Goal: Transaction & Acquisition: Subscribe to service/newsletter

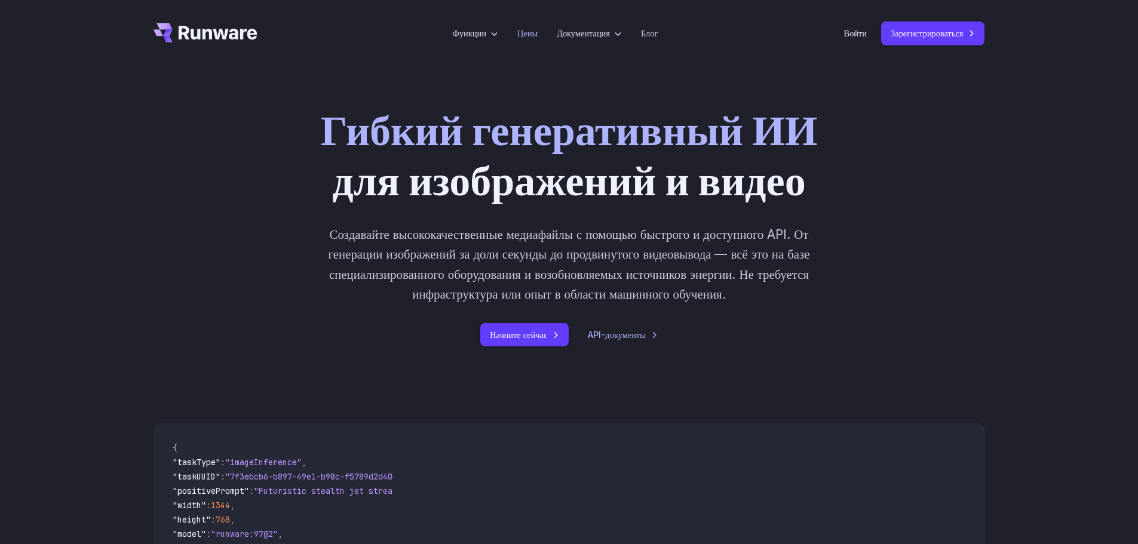
click at [524, 33] on font "Цены" at bounding box center [527, 33] width 20 height 10
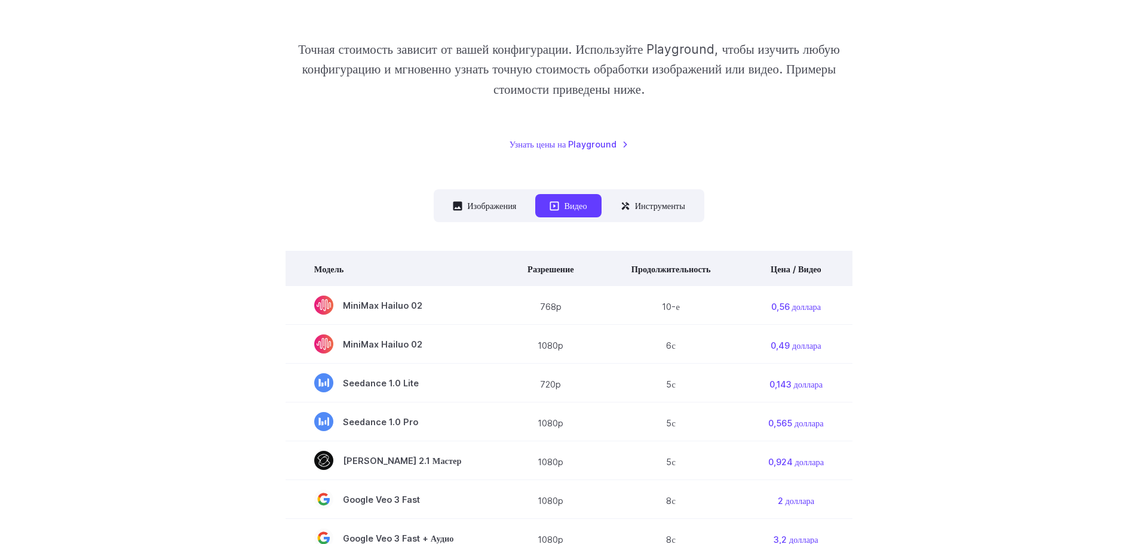
scroll to position [239, 0]
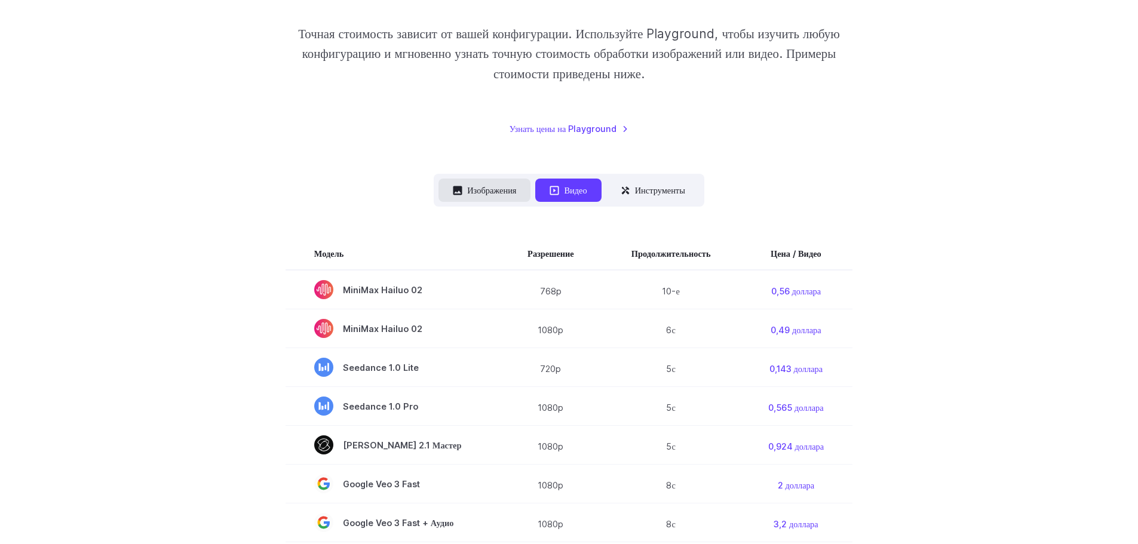
click at [485, 186] on font "Изображения" at bounding box center [491, 190] width 49 height 10
click at [494, 192] on font "Изображения" at bounding box center [491, 190] width 49 height 10
click at [494, 194] on font "Изображения" at bounding box center [491, 190] width 49 height 10
click at [491, 189] on font "Изображения" at bounding box center [491, 190] width 49 height 10
click at [482, 188] on font "Изображения" at bounding box center [491, 190] width 49 height 10
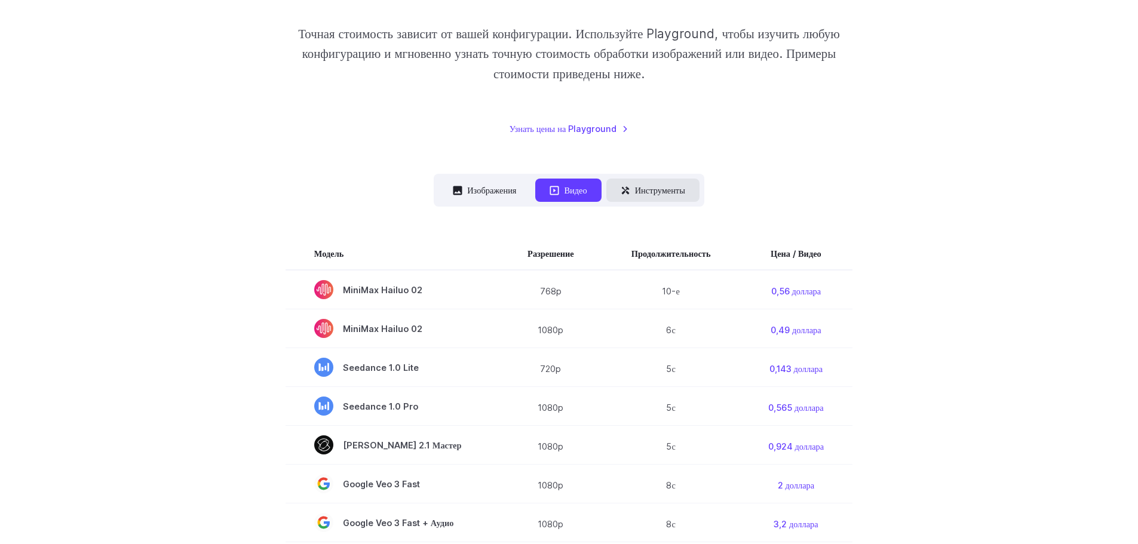
click at [680, 186] on font "Инструменты" at bounding box center [660, 190] width 50 height 10
click at [967, 171] on div "**********" at bounding box center [570, 492] width 832 height 1215
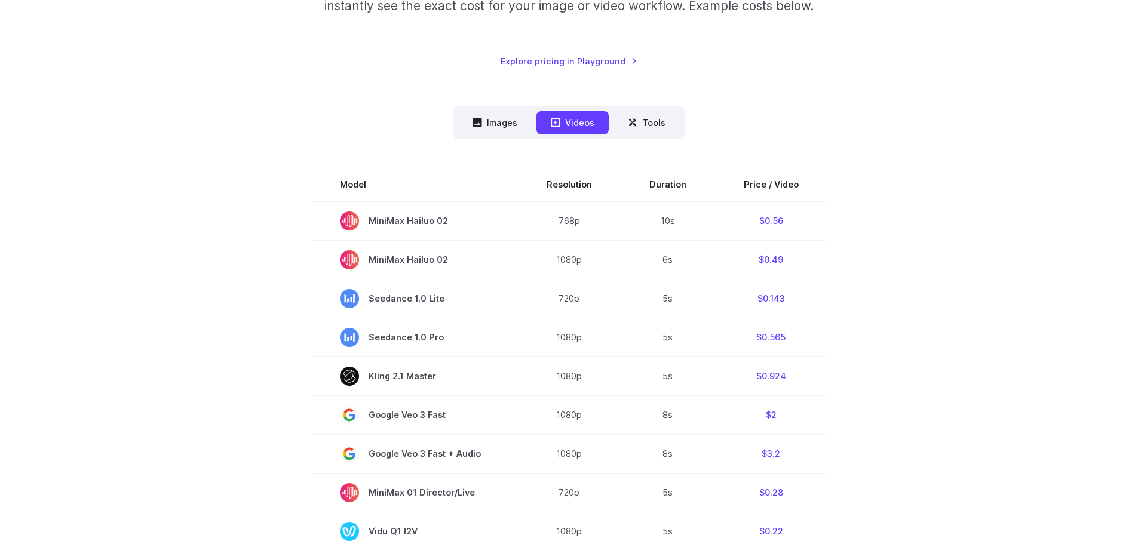
scroll to position [239, 0]
click at [497, 122] on button "Images" at bounding box center [494, 120] width 73 height 23
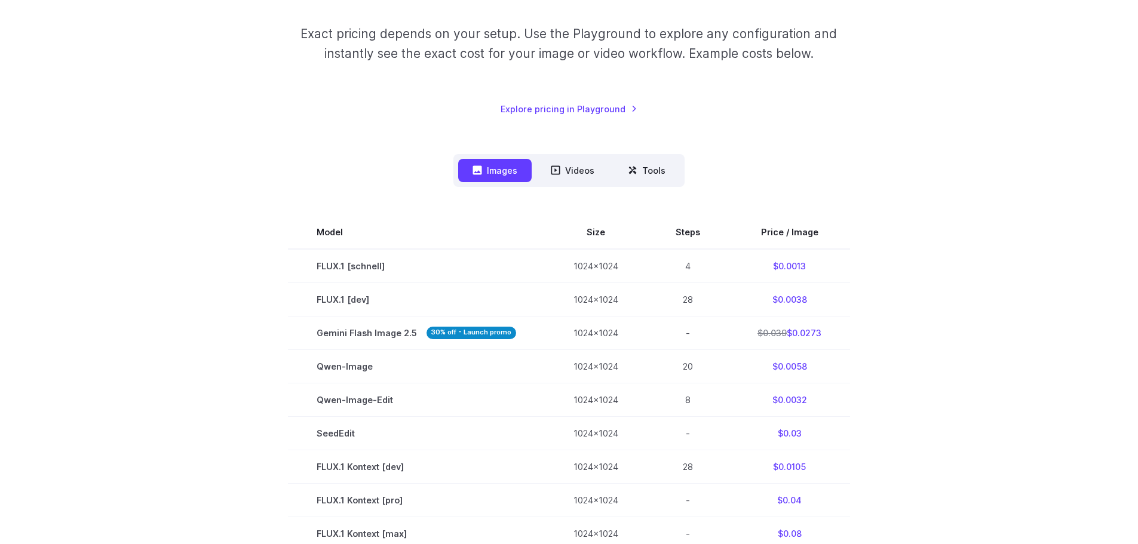
scroll to position [0, 0]
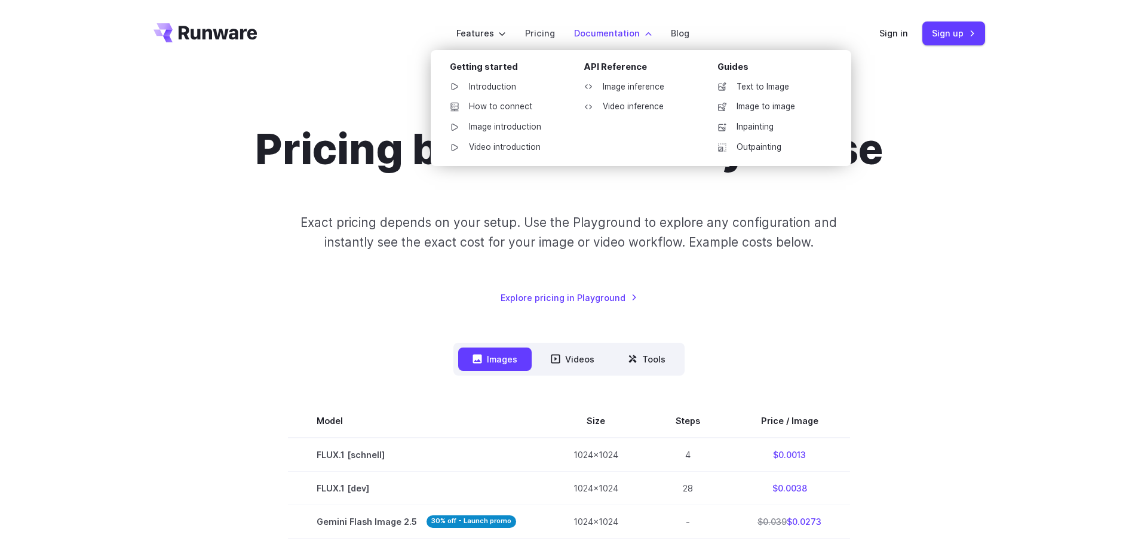
click at [608, 35] on label "Documentation" at bounding box center [613, 33] width 78 height 14
click at [779, 83] on link "Text to Image" at bounding box center [770, 87] width 124 height 18
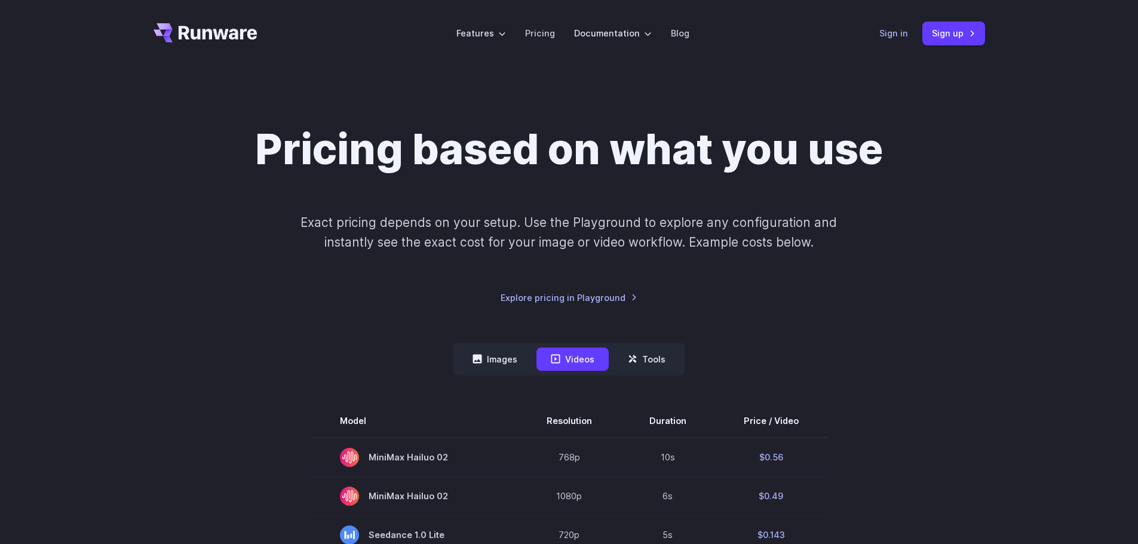
click at [882, 36] on link "Sign in" at bounding box center [893, 33] width 29 height 14
click at [958, 31] on link "Sign up" at bounding box center [954, 33] width 63 height 23
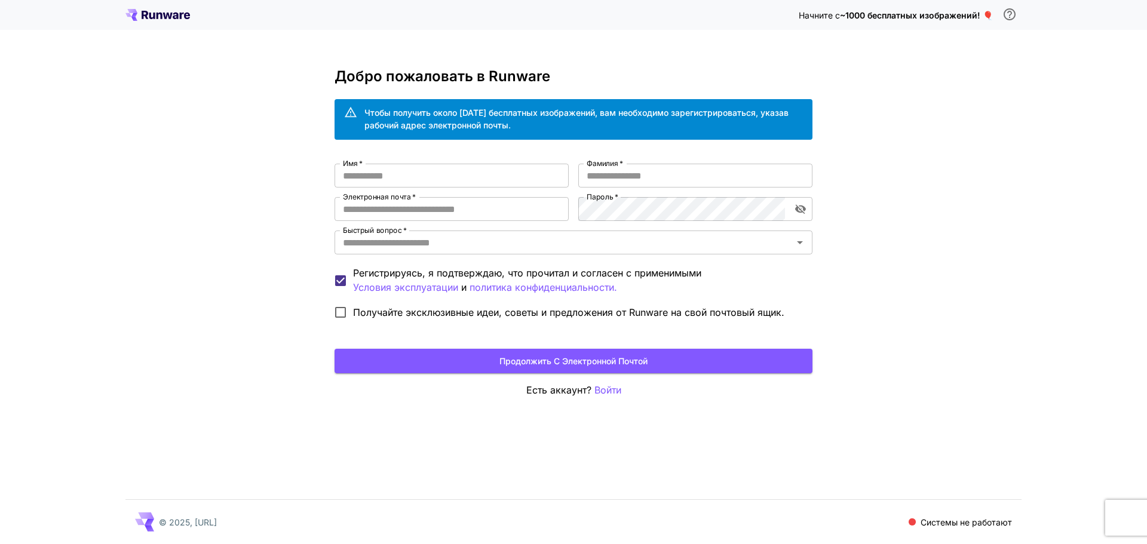
click at [1015, 177] on div "Начните с ~1000 бесплатных изображений! 🎈 Добро пожаловать в Runware Чтобы полу…" at bounding box center [573, 272] width 1147 height 544
click at [967, 17] on font "~1000 бесплатных изображений! 🎈" at bounding box center [916, 15] width 153 height 10
click at [605, 245] on input "Быстрый вопрос   *" at bounding box center [563, 242] width 451 height 17
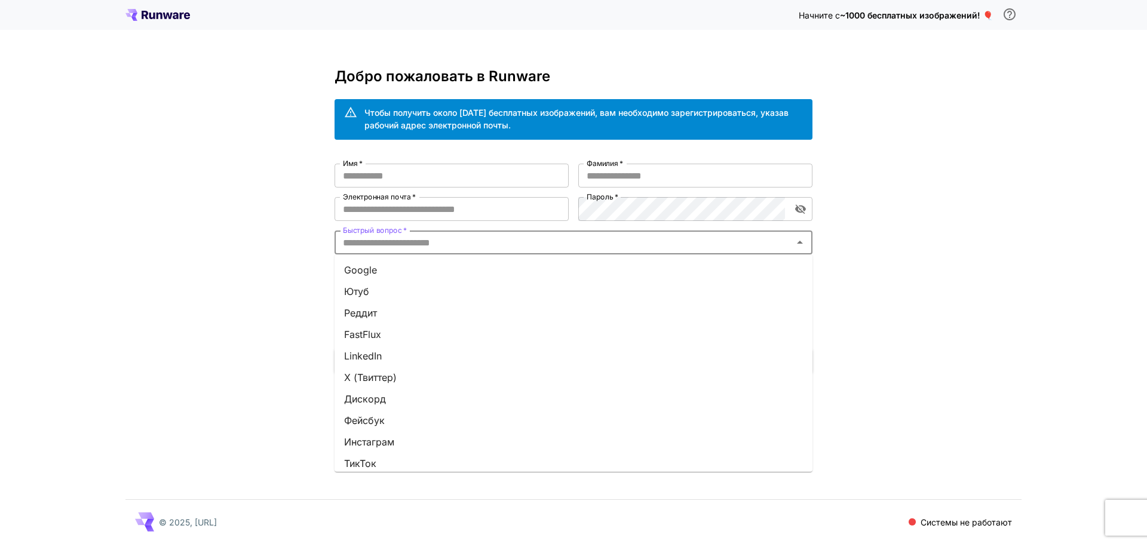
click at [373, 269] on font "Google" at bounding box center [360, 270] width 33 height 12
